Goal: Download file/media

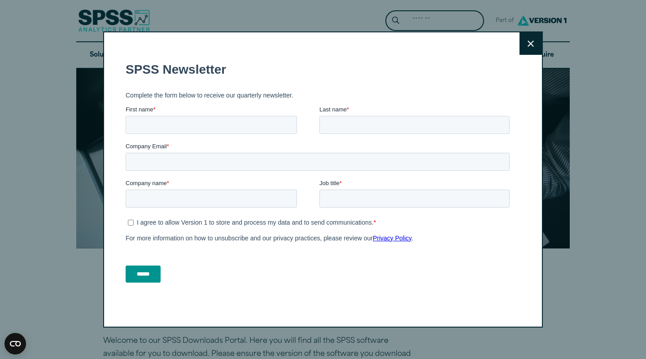
click at [533, 40] on icon at bounding box center [531, 43] width 6 height 7
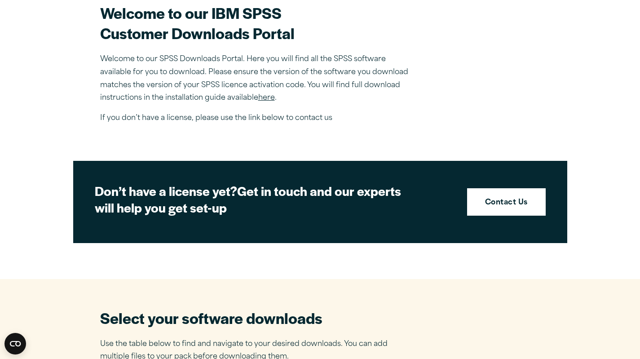
scroll to position [282, 0]
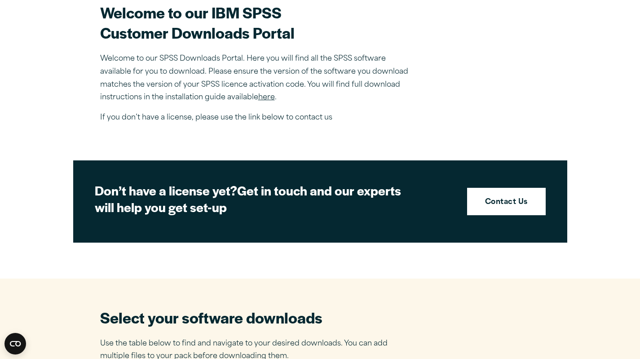
click at [267, 98] on link "here" at bounding box center [266, 97] width 17 height 7
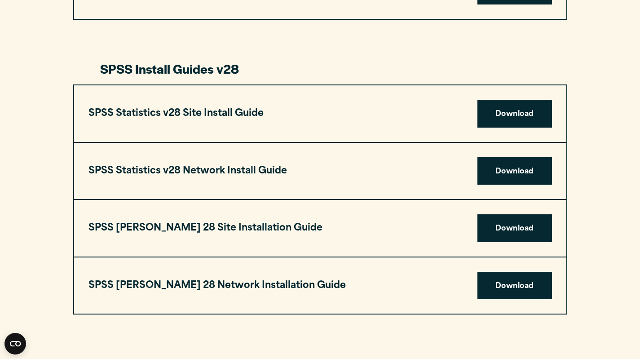
scroll to position [1268, 0]
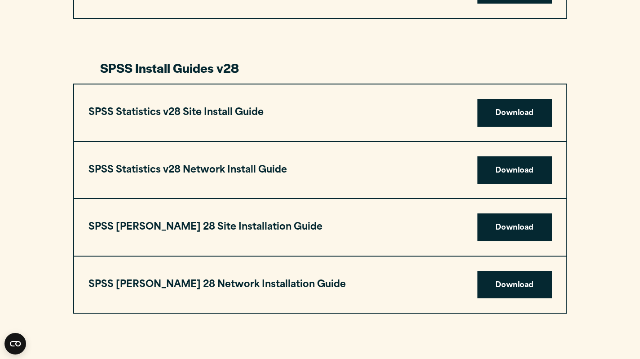
click at [514, 161] on link "Download" at bounding box center [514, 170] width 75 height 28
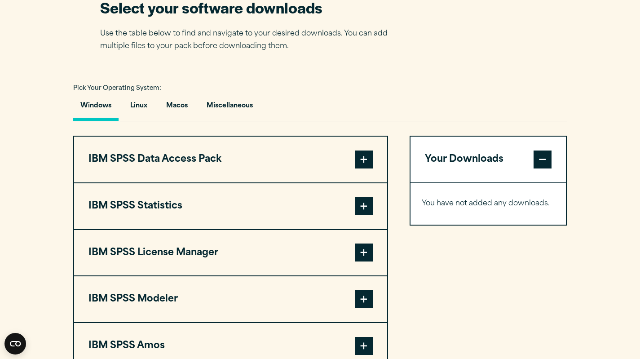
scroll to position [608, 0]
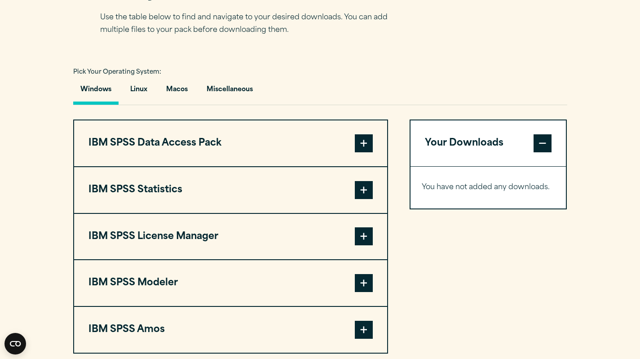
click at [227, 176] on button "IBM SPSS Statistics" at bounding box center [230, 190] width 313 height 46
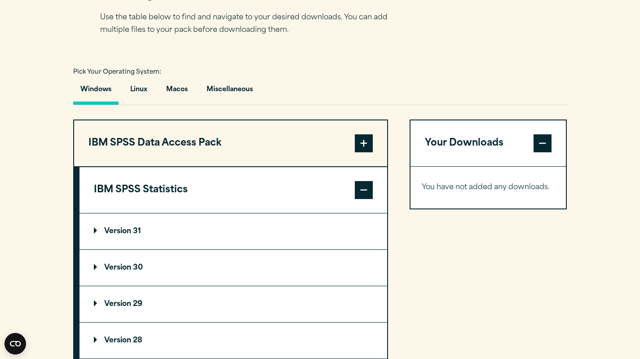
scroll to position [686, 0]
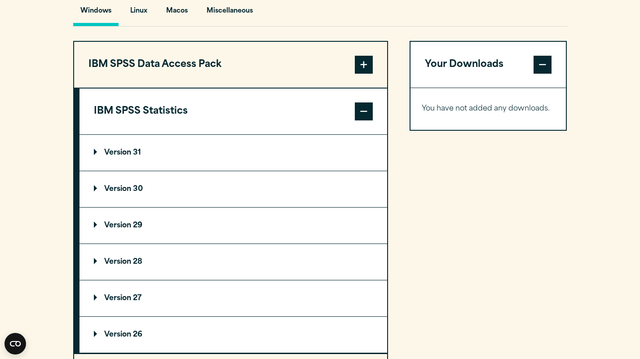
click at [119, 276] on summary "Version 28" at bounding box center [232, 262] width 307 height 36
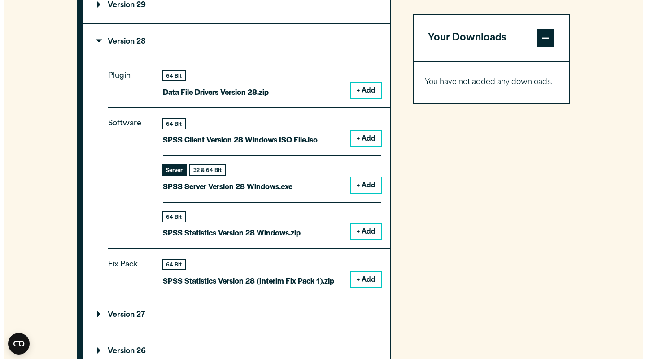
scroll to position [907, 0]
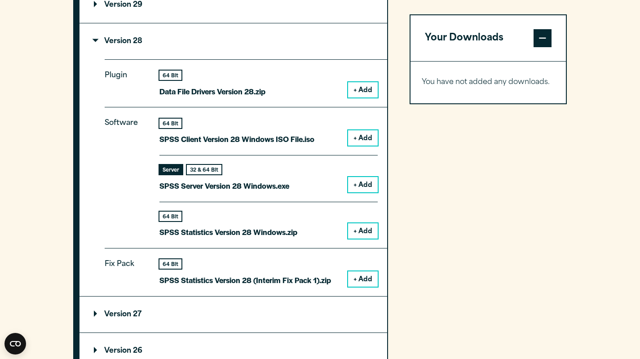
click at [368, 230] on button "+ Add" at bounding box center [363, 230] width 30 height 15
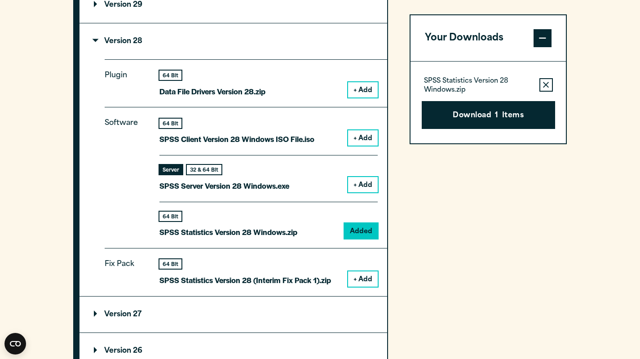
click at [480, 120] on button "Download 1 Items" at bounding box center [487, 115] width 133 height 28
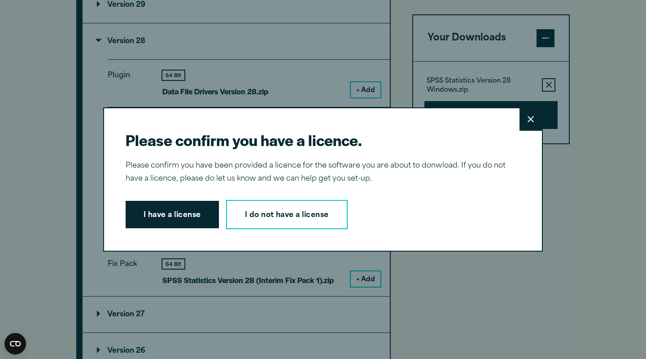
click at [268, 222] on link "I do not have a license" at bounding box center [287, 215] width 122 height 30
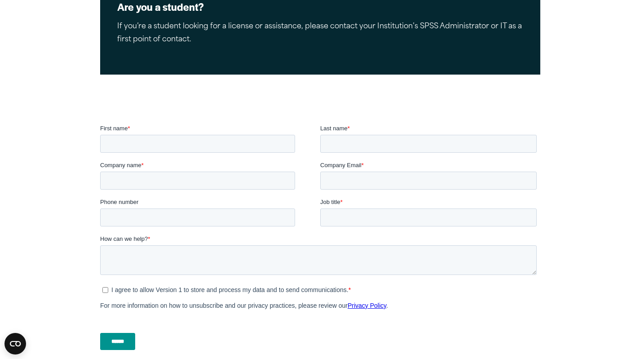
scroll to position [204, 0]
